Goal: Book appointment/travel/reservation

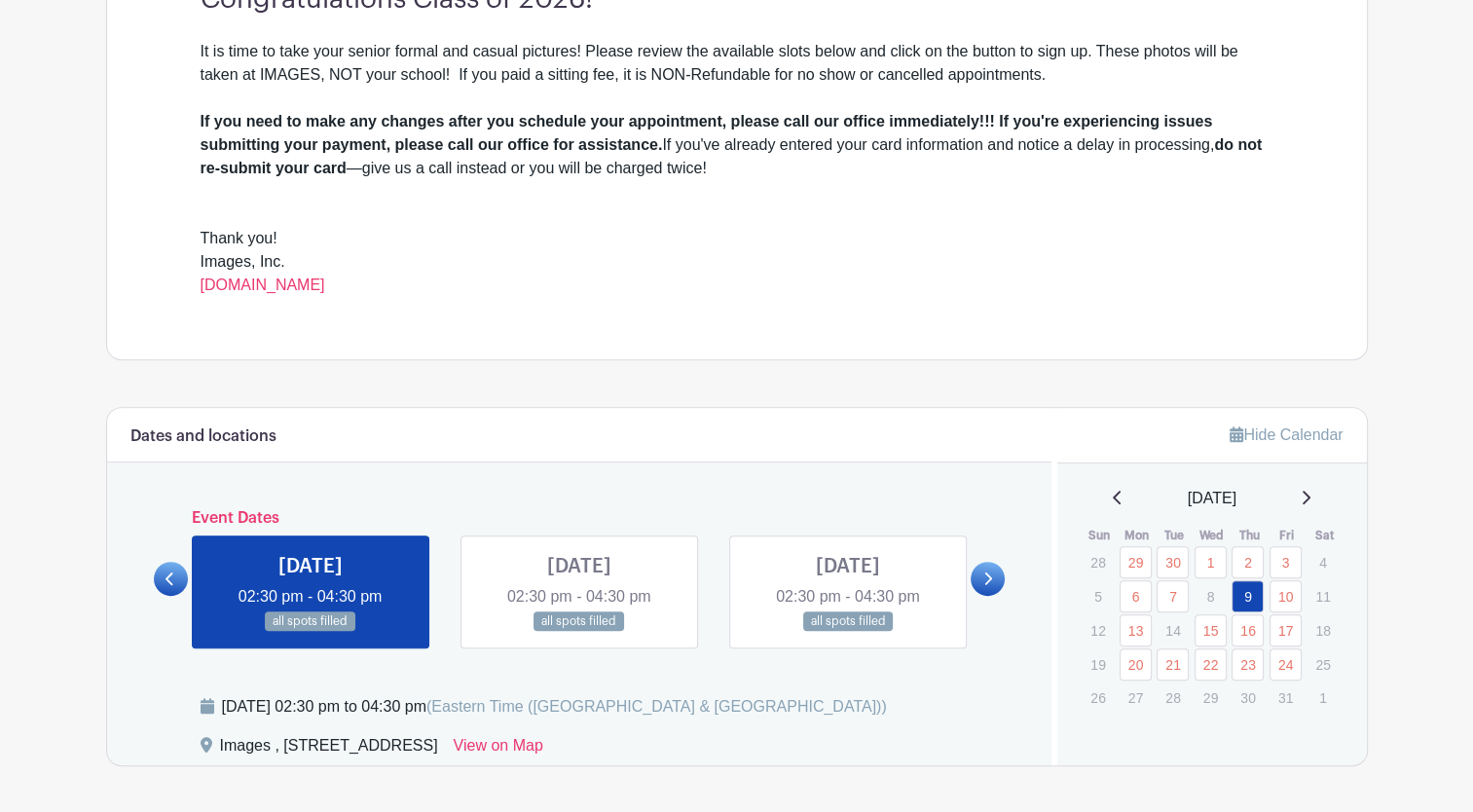
scroll to position [623, 0]
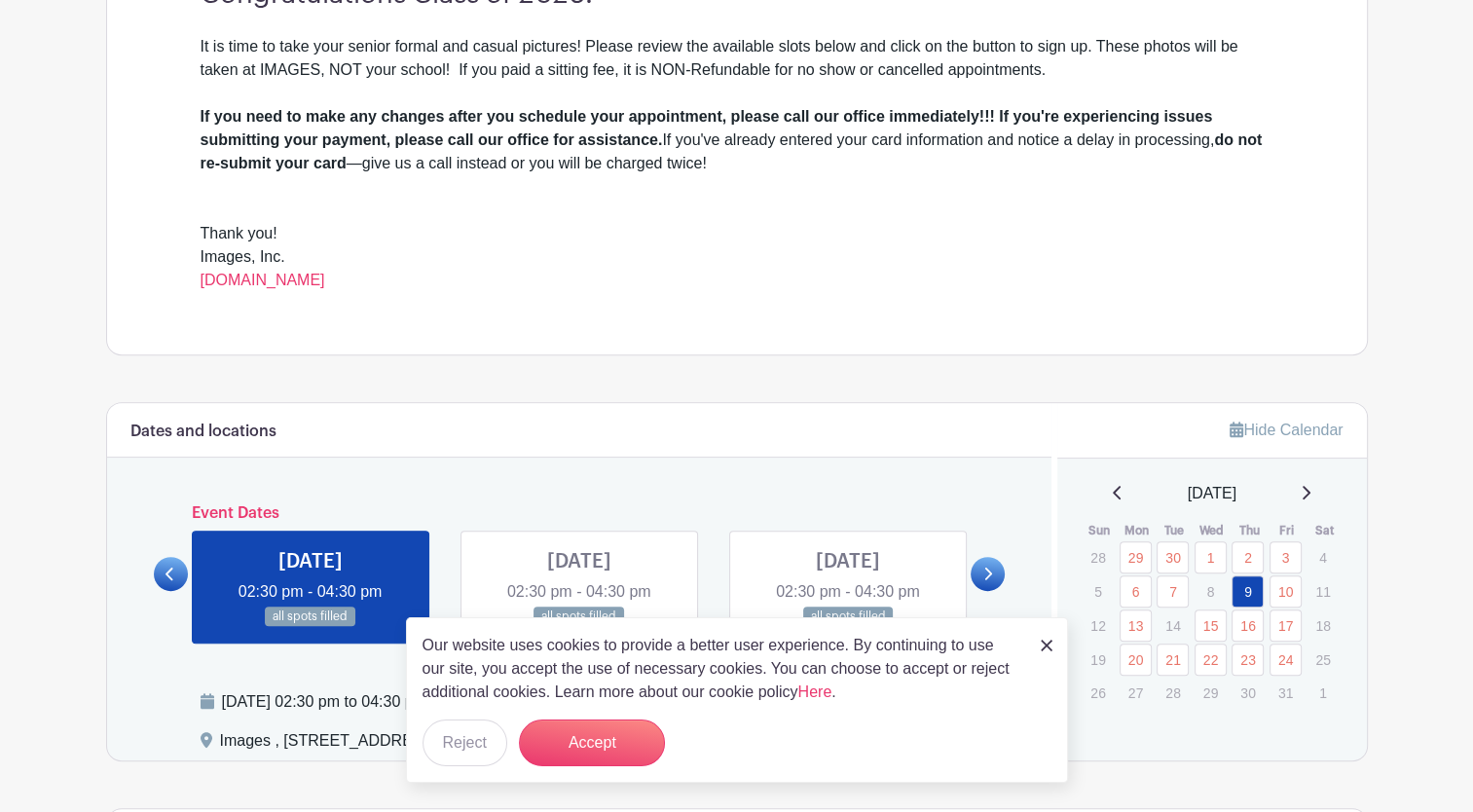
click at [1320, 501] on div "[DATE]" at bounding box center [1213, 494] width 263 height 24
click at [1311, 496] on icon at bounding box center [1306, 493] width 10 height 16
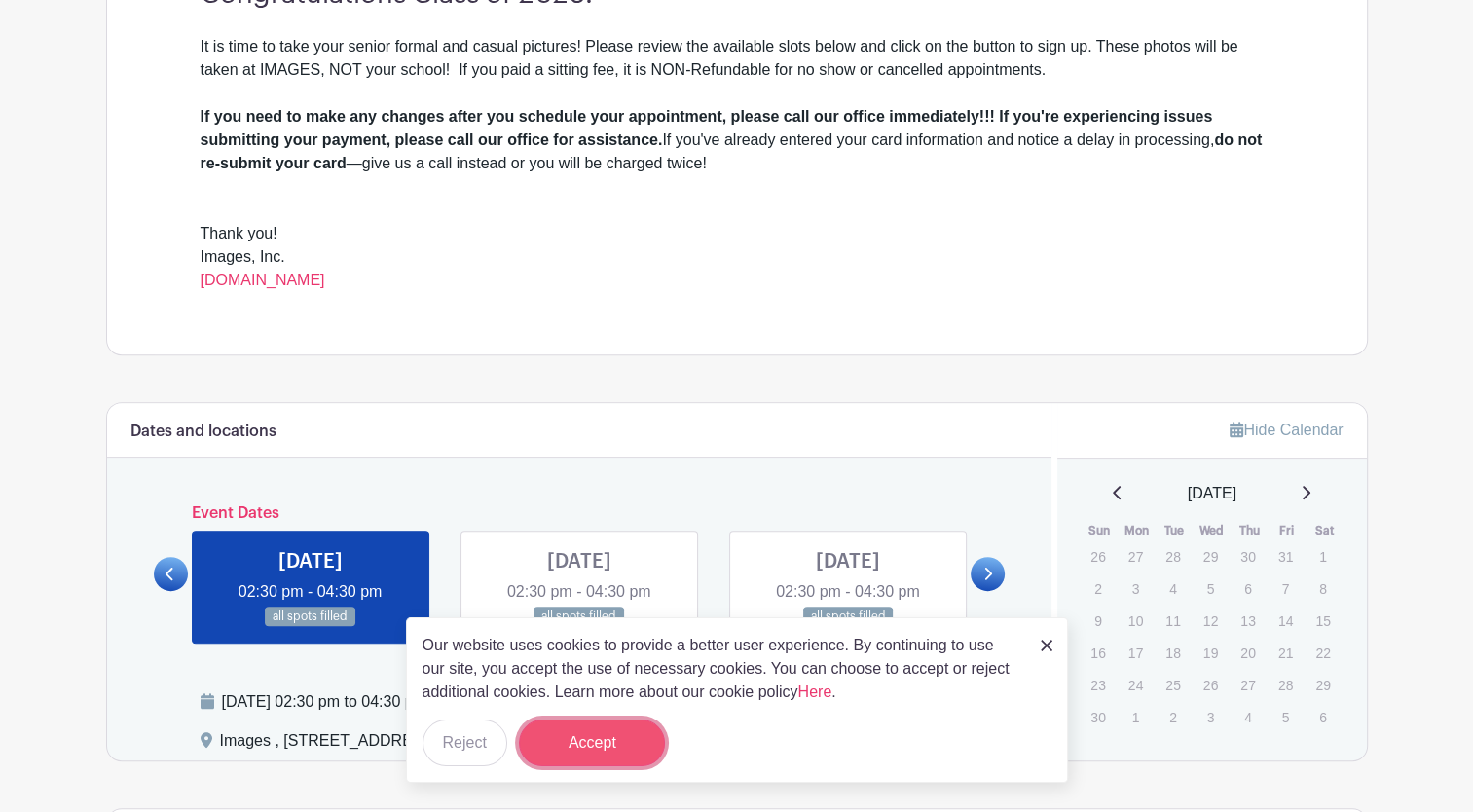
click at [619, 745] on button "Accept" at bounding box center [591, 742] width 146 height 47
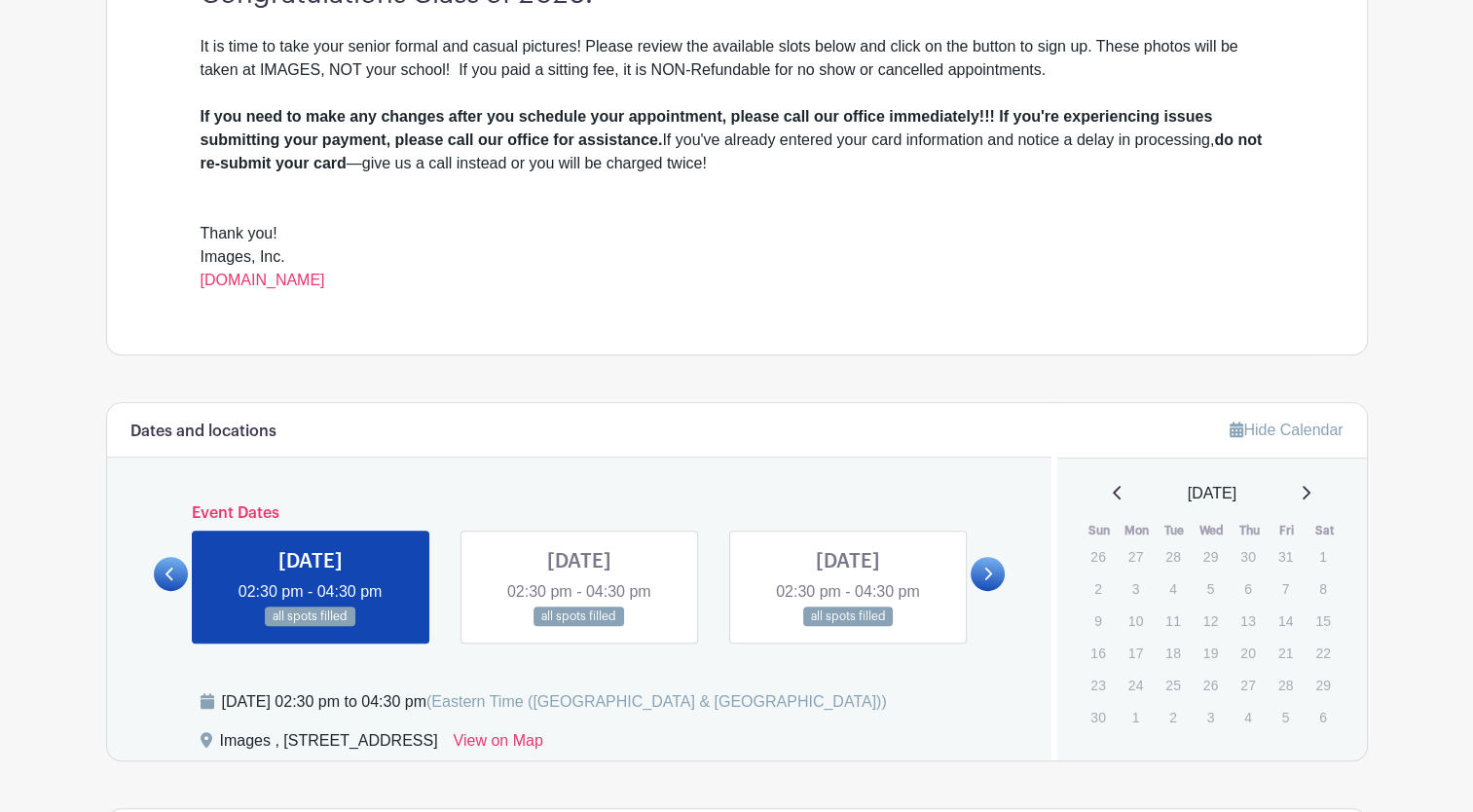
click at [989, 574] on icon at bounding box center [989, 573] width 8 height 13
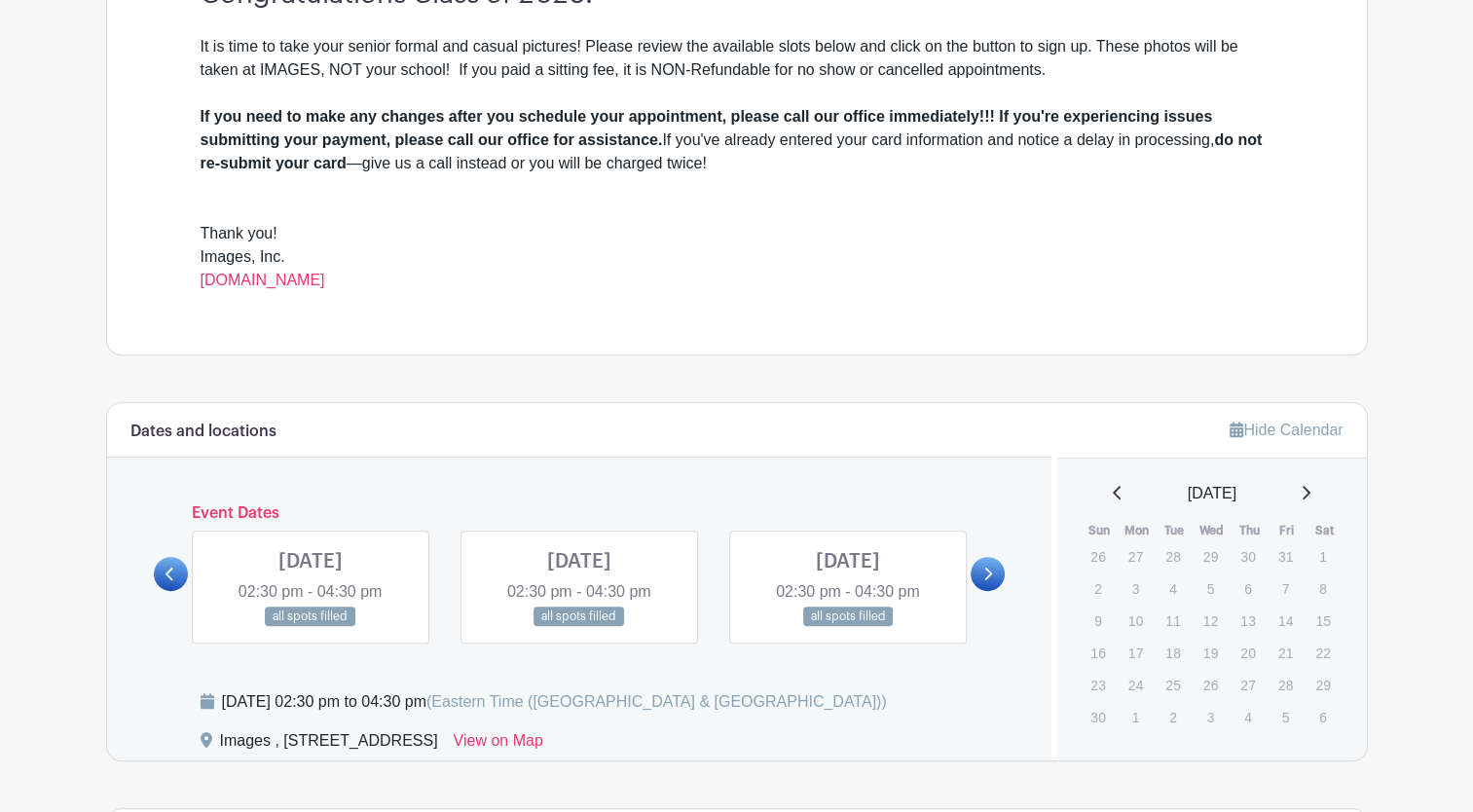
click at [989, 574] on icon at bounding box center [989, 573] width 8 height 13
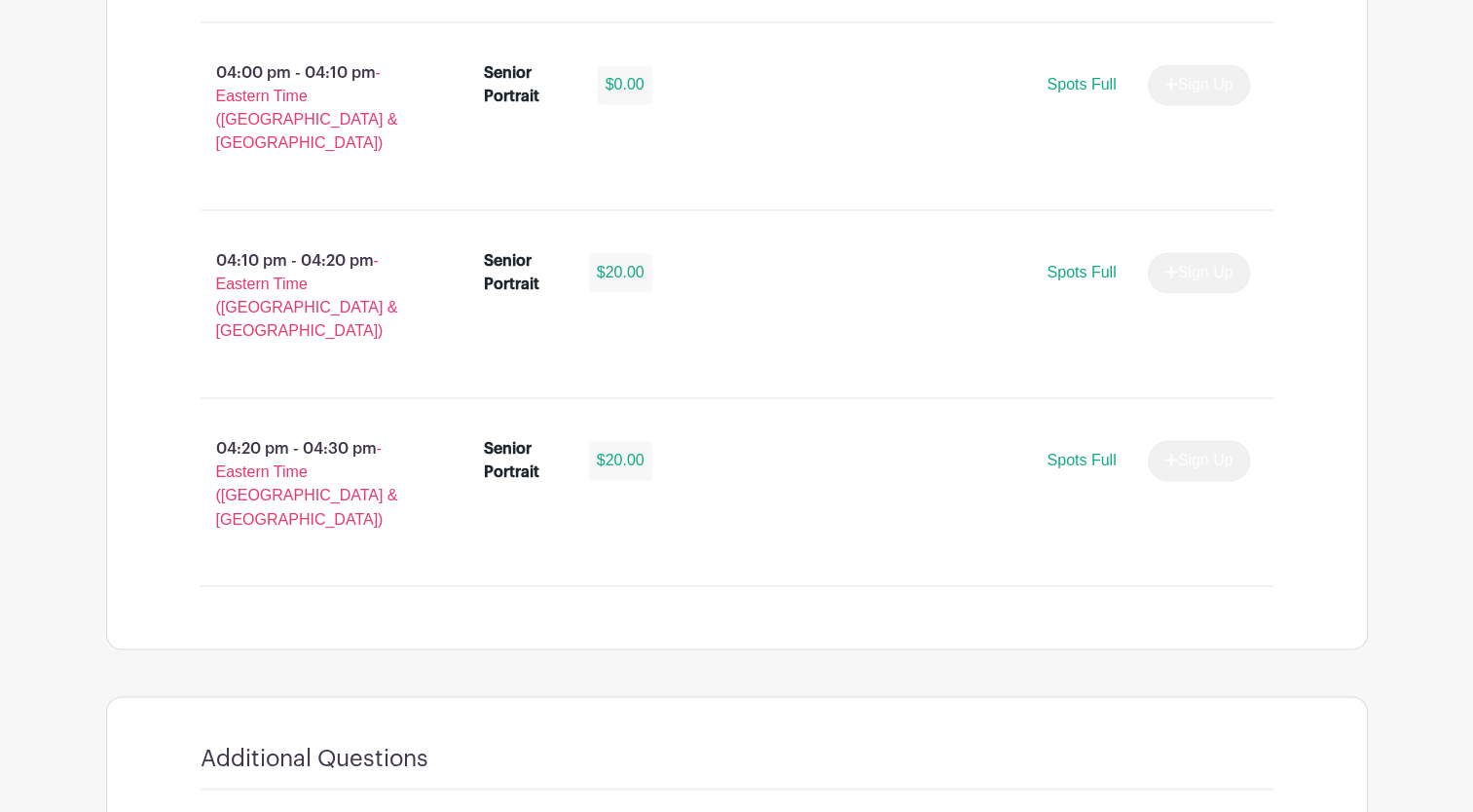
scroll to position [3196, 0]
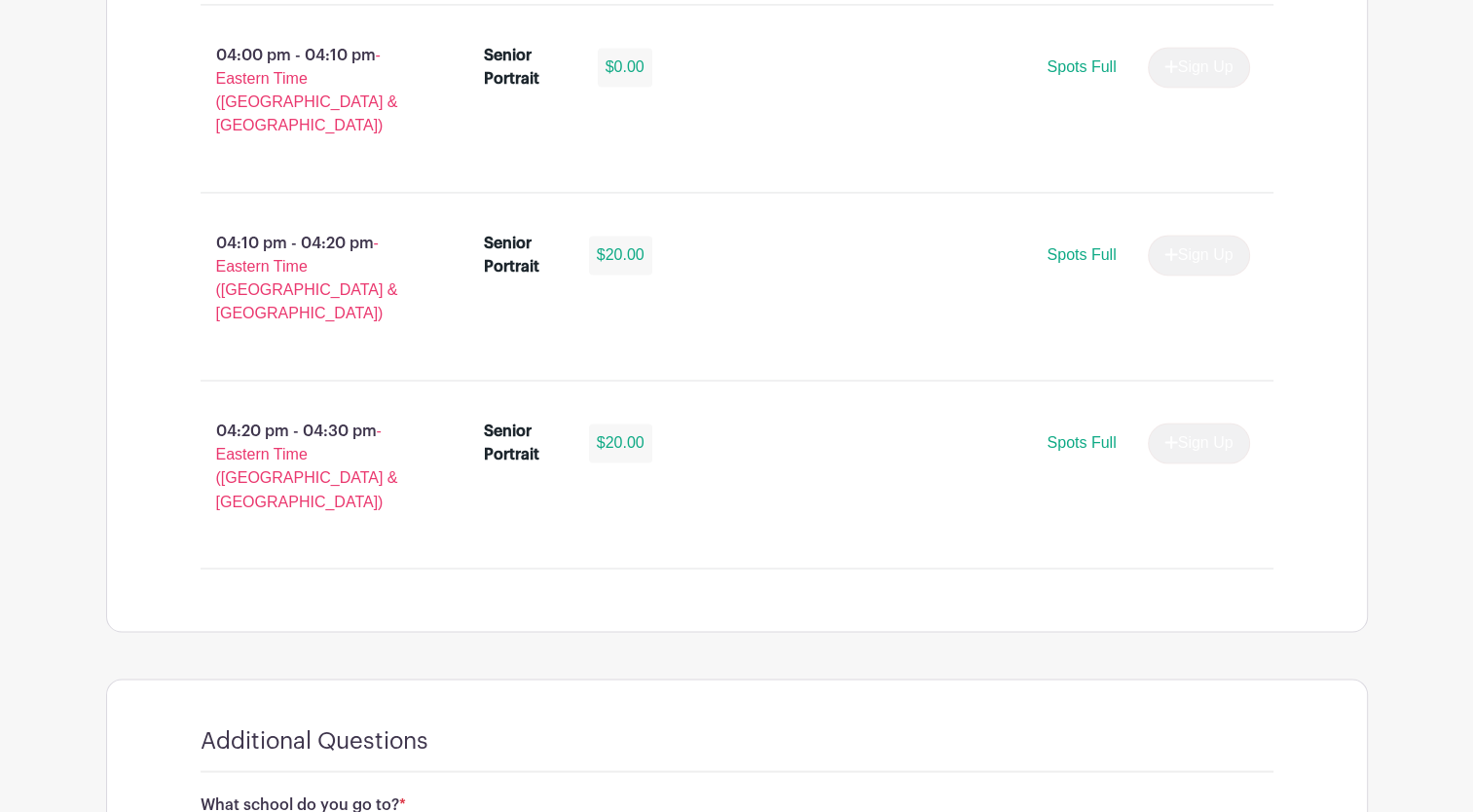
select select "3948"
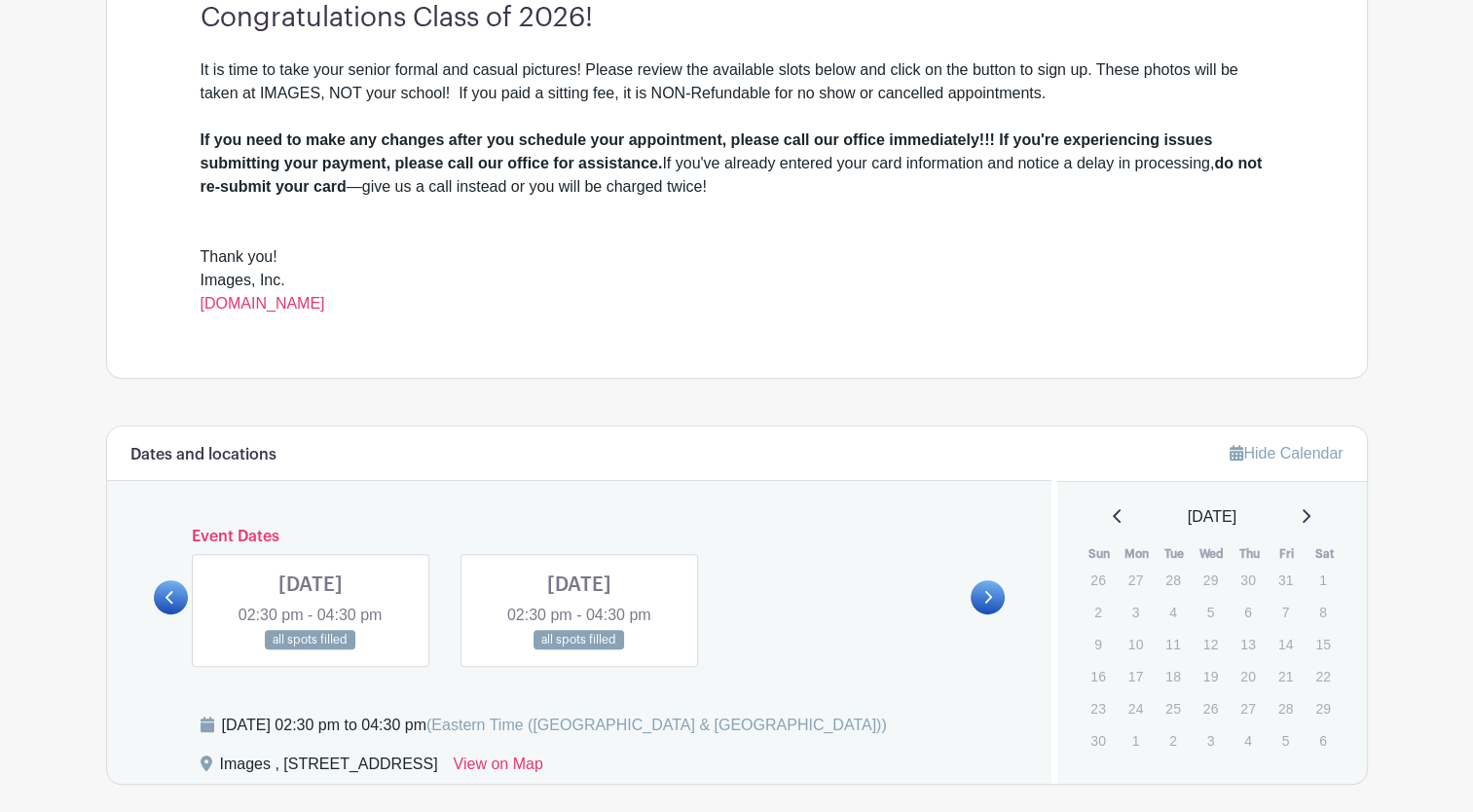
scroll to position [595, 0]
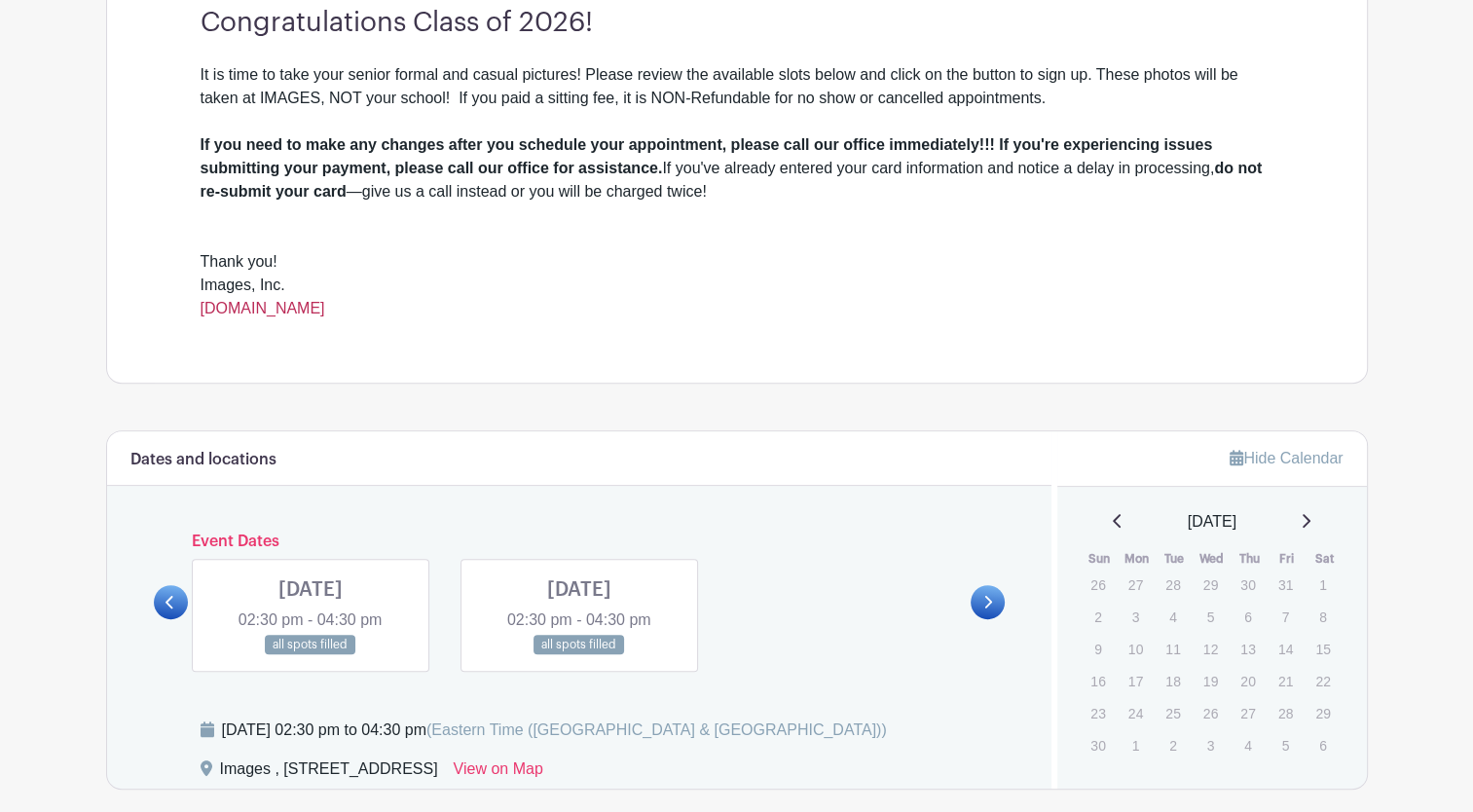
click at [287, 306] on link "[DOMAIN_NAME]" at bounding box center [262, 308] width 124 height 17
